Goal: Register for event/course

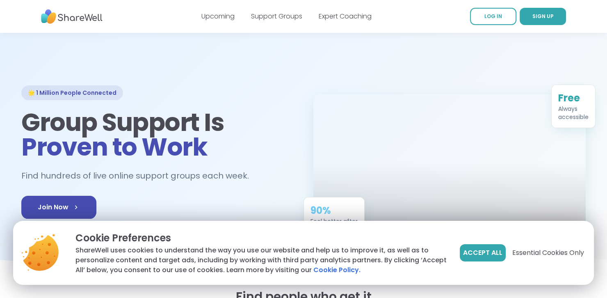
click at [488, 249] on span "Accept All" at bounding box center [482, 253] width 39 height 10
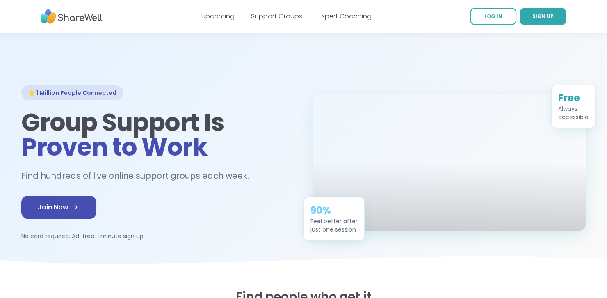
click at [219, 16] on link "Upcoming" at bounding box center [217, 15] width 33 height 9
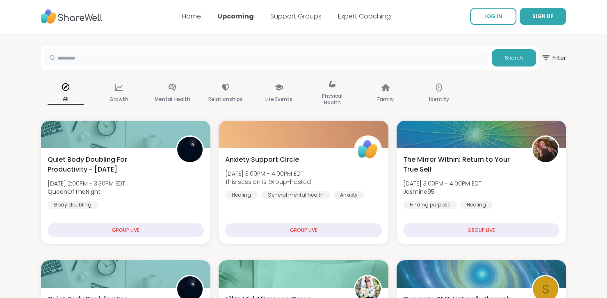
click at [77, 58] on input "text" at bounding box center [266, 57] width 444 height 16
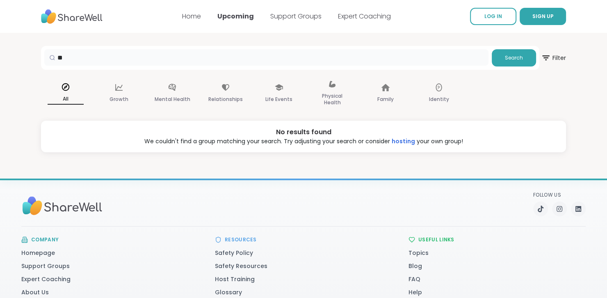
type input "*"
click at [518, 54] on span "Search" at bounding box center [514, 57] width 18 height 7
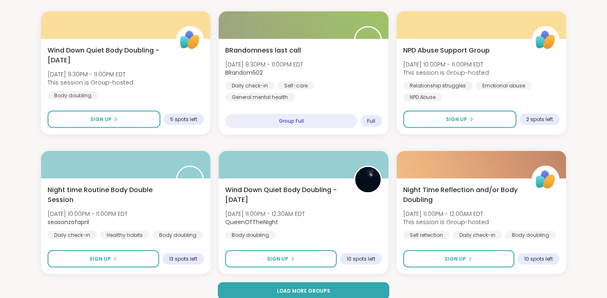
scroll to position [1550, 0]
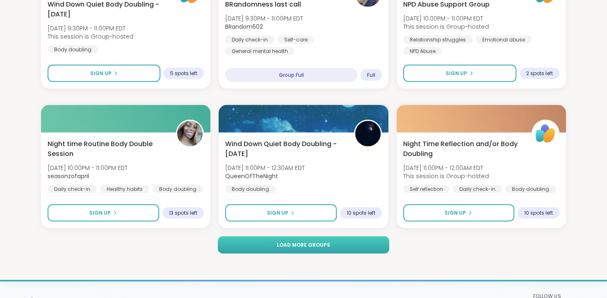
click at [325, 245] on span "Load more groups" at bounding box center [303, 244] width 53 height 7
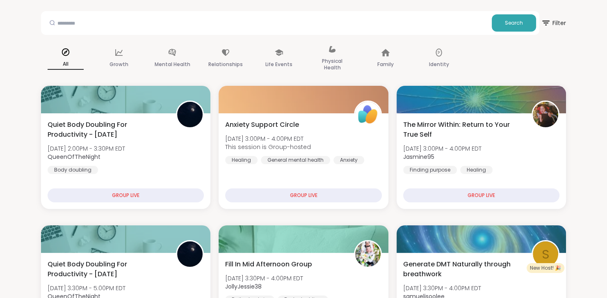
scroll to position [0, 0]
